Goal: Information Seeking & Learning: Find specific fact

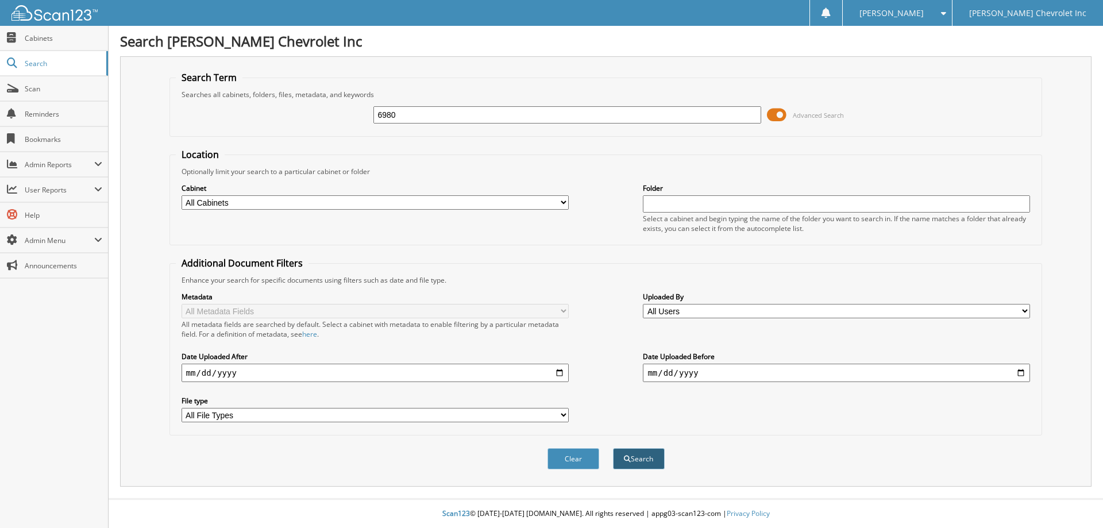
type input "6980"
click at [647, 456] on button "Search" at bounding box center [639, 458] width 52 height 21
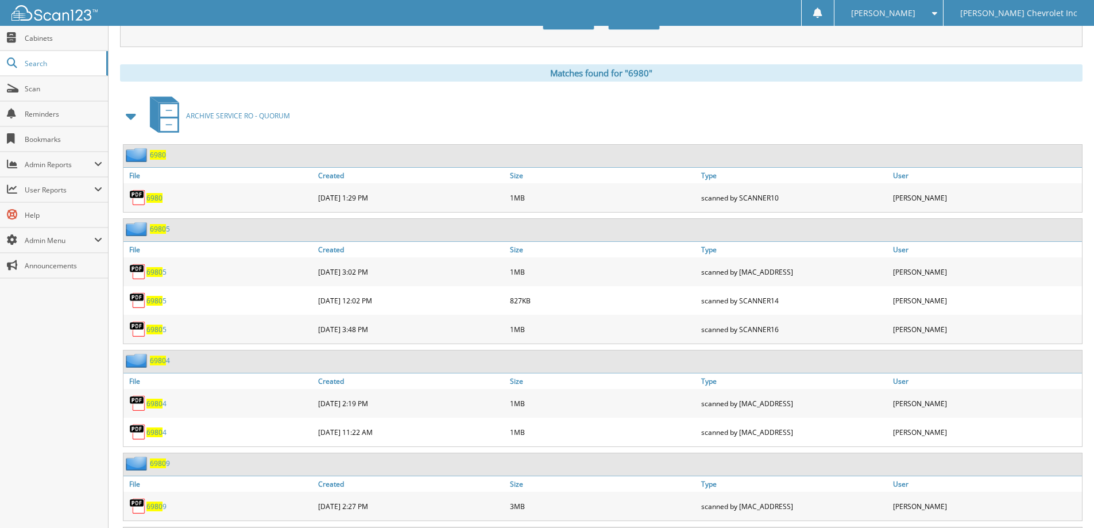
scroll to position [459, 0]
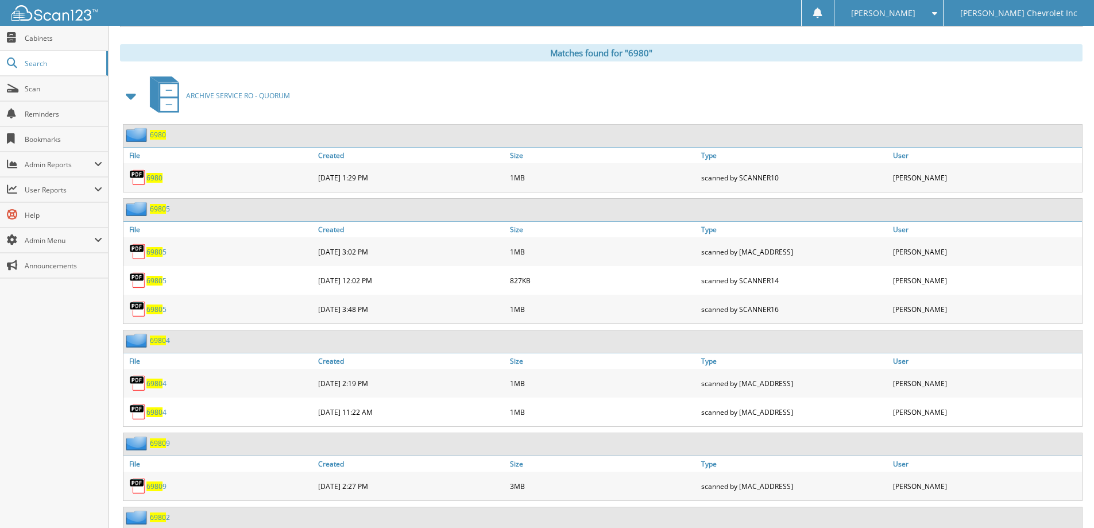
click at [163, 138] on span "6980" at bounding box center [158, 135] width 16 height 10
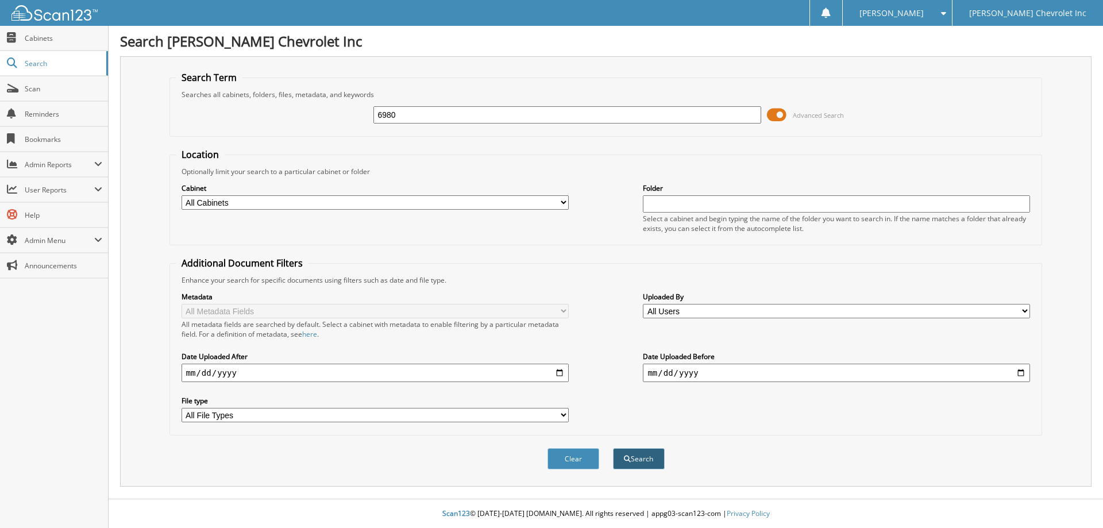
type input "6980"
click at [637, 454] on button "Search" at bounding box center [639, 458] width 52 height 21
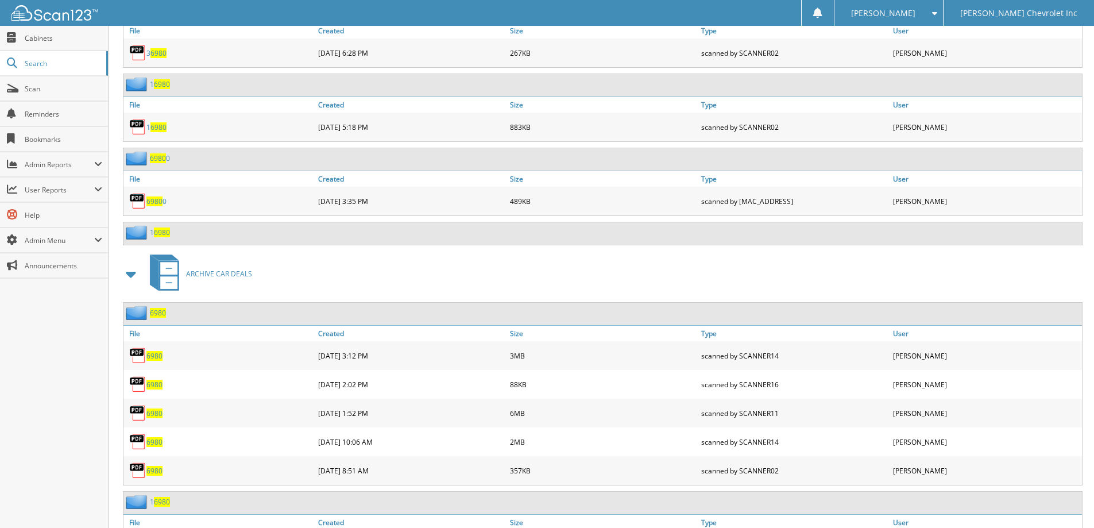
scroll to position [1263, 0]
click at [154, 312] on span "6980" at bounding box center [158, 312] width 16 height 10
